Goal: Use online tool/utility: Utilize a website feature to perform a specific function

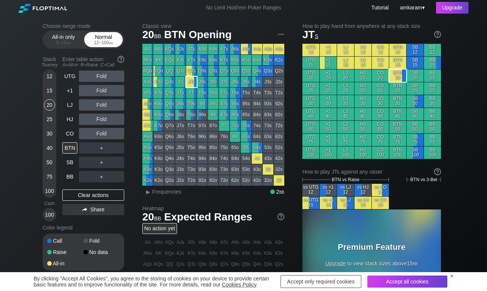
click at [106, 41] on div "12 – 100 bb" at bounding box center [104, 42] width 32 height 5
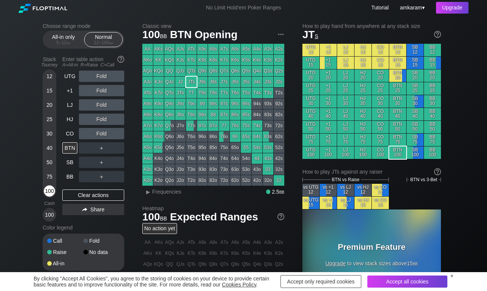
click at [47, 188] on div "100" at bounding box center [49, 190] width 11 height 11
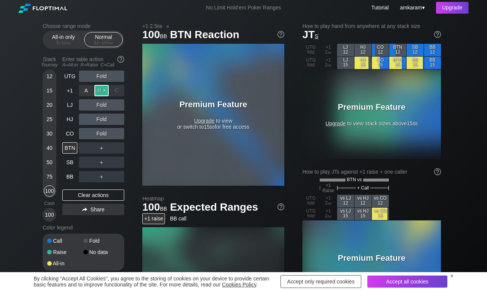
click at [103, 94] on div "R ✕" at bounding box center [101, 90] width 15 height 11
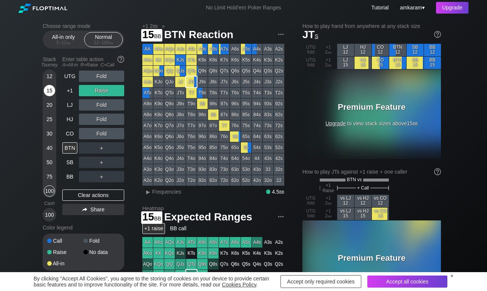
click at [51, 92] on div "15" at bounding box center [49, 90] width 11 height 11
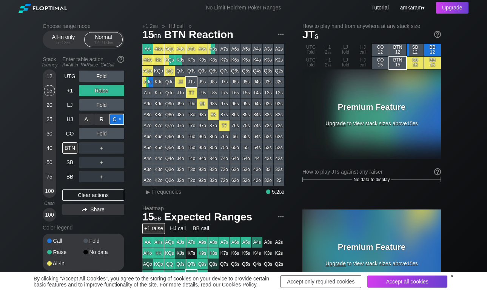
click at [115, 120] on div "C ✕" at bounding box center [116, 119] width 15 height 11
click at [118, 136] on div "C ✕" at bounding box center [116, 133] width 15 height 11
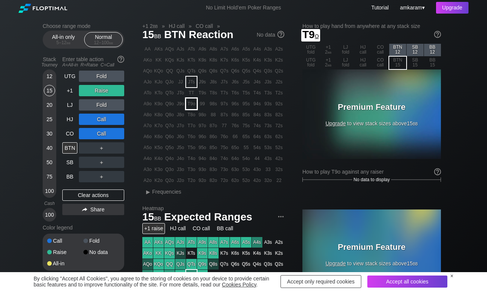
click at [190, 106] on div "T9o" at bounding box center [191, 103] width 11 height 11
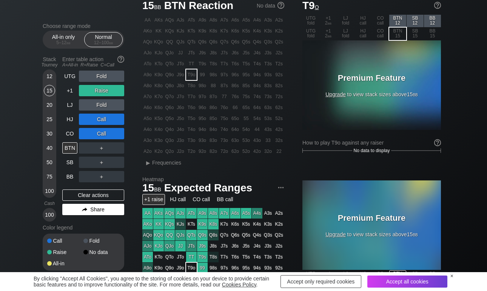
scroll to position [30, 0]
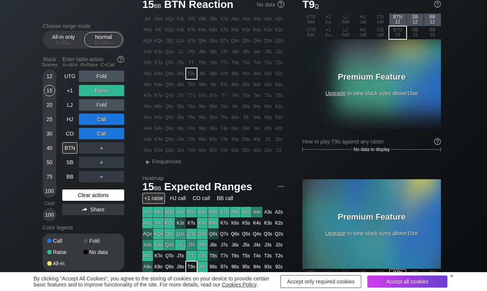
click at [91, 199] on div "Clear actions" at bounding box center [93, 194] width 62 height 11
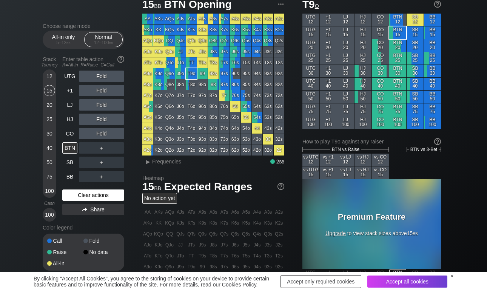
click at [91, 199] on div "Clear actions" at bounding box center [93, 194] width 62 height 11
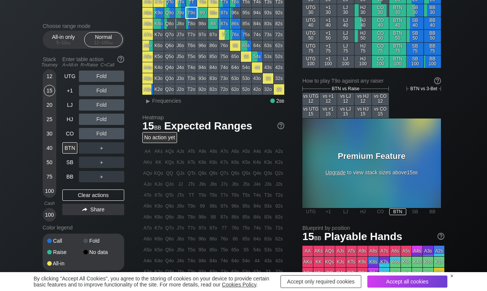
scroll to position [99, 0]
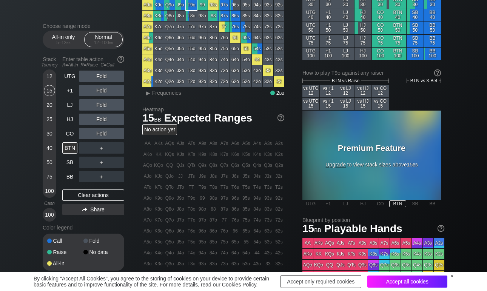
click at [433, 283] on div "Accept all cookies" at bounding box center [407, 281] width 80 height 12
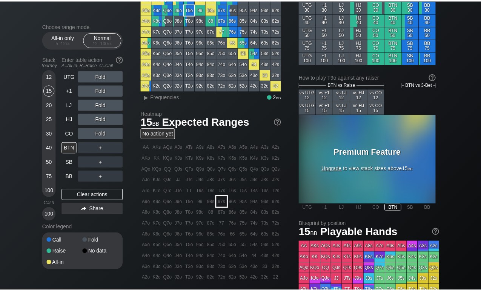
scroll to position [0, 0]
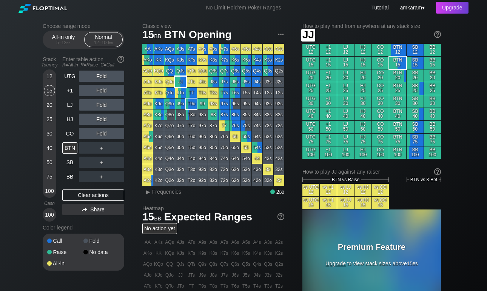
click at [179, 83] on div "JJ" at bounding box center [180, 82] width 11 height 11
click at [447, 5] on div "Upgrade" at bounding box center [452, 8] width 32 height 12
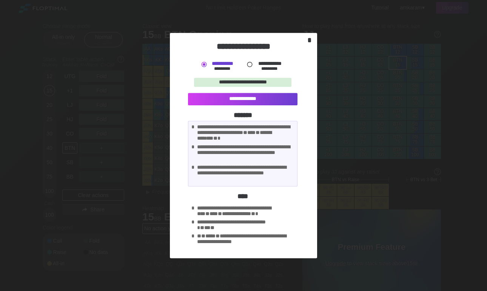
click at [309, 39] on div "*" at bounding box center [309, 40] width 10 height 9
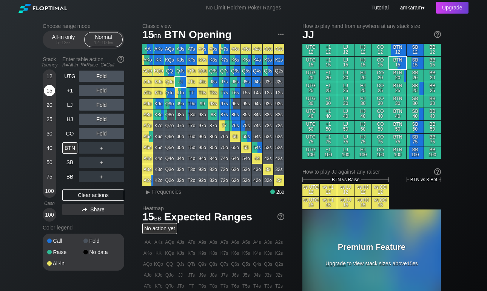
click at [49, 92] on div "15" at bounding box center [49, 90] width 11 height 11
click at [382, 7] on link "Tutorial" at bounding box center [379, 8] width 17 height 6
